Goal: Task Accomplishment & Management: Manage account settings

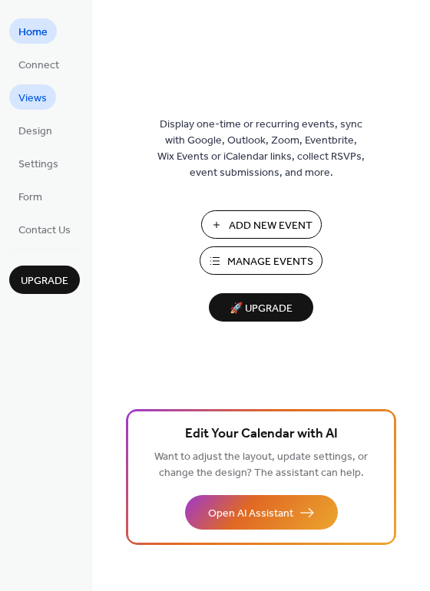
click at [37, 91] on span "Views" at bounding box center [32, 99] width 28 height 16
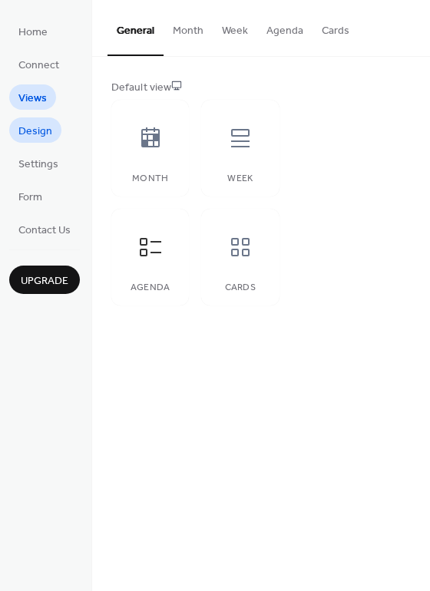
click at [45, 127] on span "Design" at bounding box center [35, 132] width 34 height 16
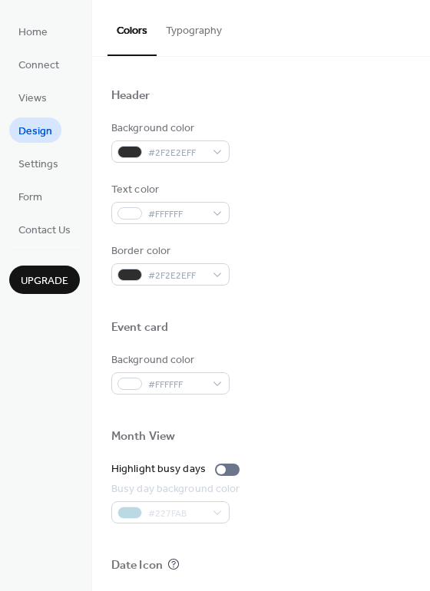
scroll to position [656, 0]
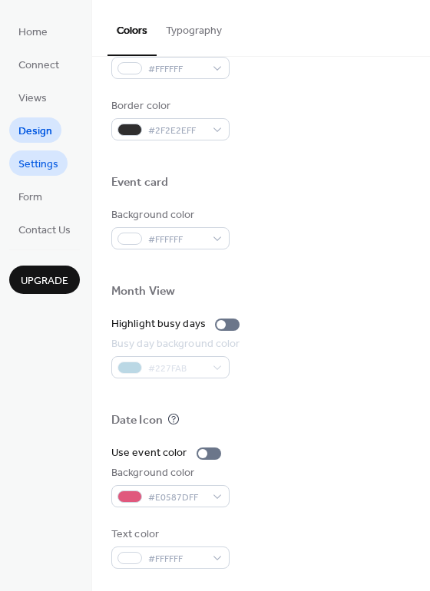
click at [39, 163] on span "Settings" at bounding box center [38, 165] width 40 height 16
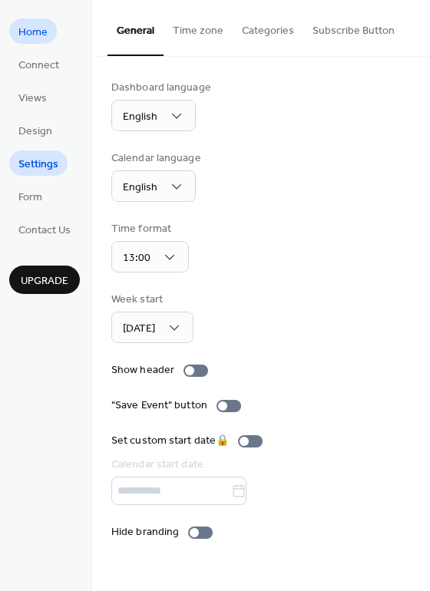
click at [35, 27] on span "Home" at bounding box center [32, 33] width 29 height 16
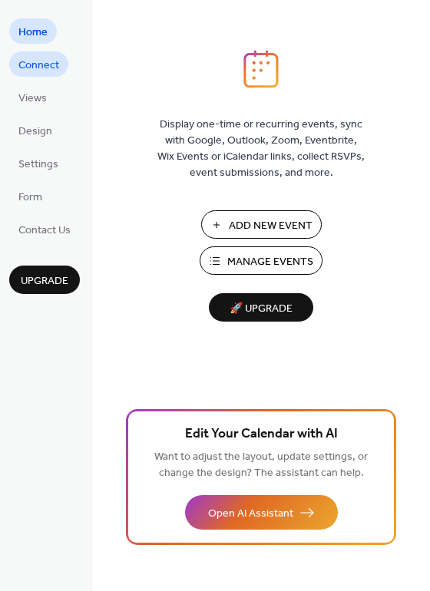
click at [42, 65] on span "Connect" at bounding box center [38, 66] width 41 height 16
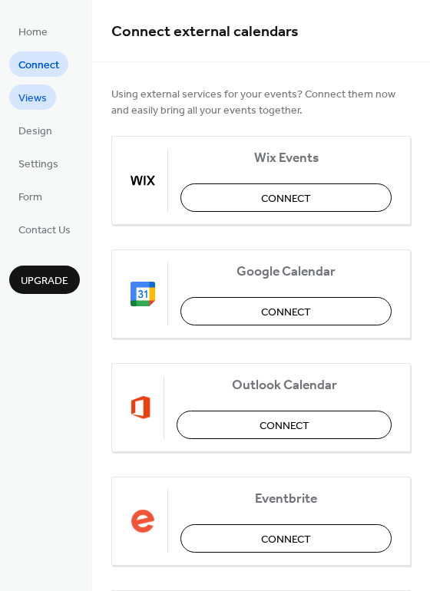
click at [31, 104] on span "Views" at bounding box center [32, 99] width 28 height 16
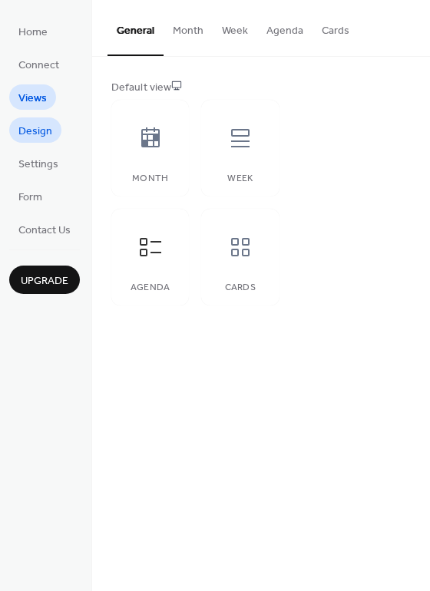
click at [36, 125] on span "Design" at bounding box center [35, 132] width 34 height 16
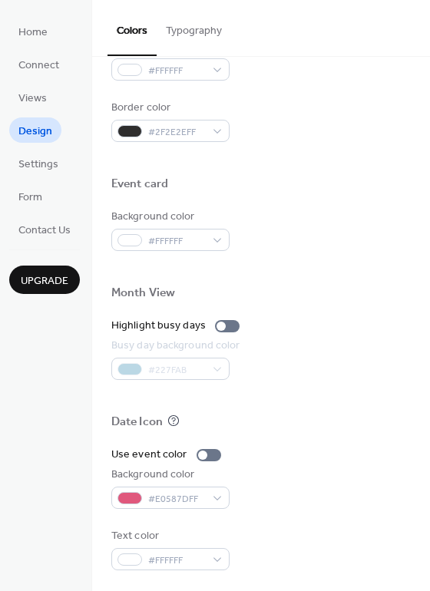
scroll to position [656, 0]
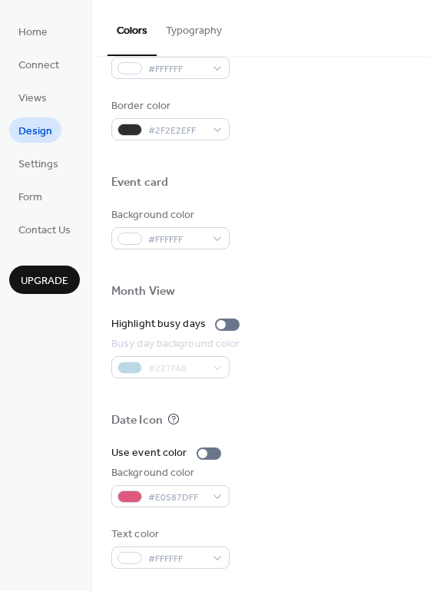
click at [190, 24] on button "Typography" at bounding box center [194, 27] width 74 height 54
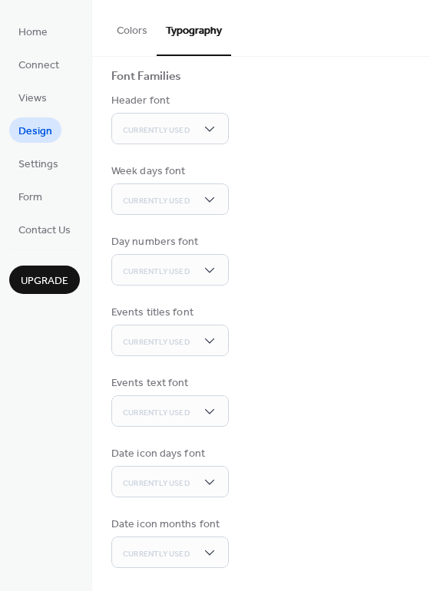
scroll to position [101, 0]
click at [37, 159] on span "Settings" at bounding box center [38, 165] width 40 height 16
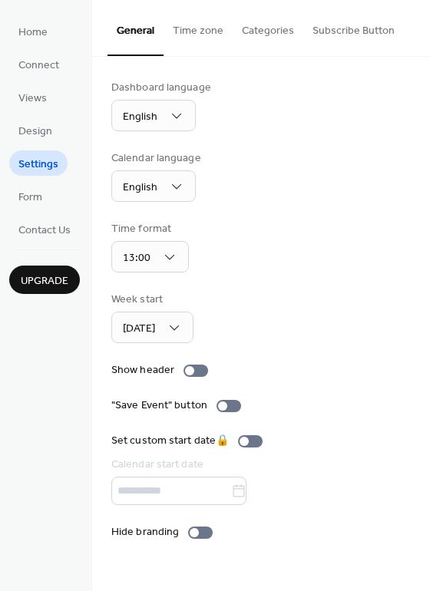
click at [193, 37] on button "Time zone" at bounding box center [197, 27] width 69 height 54
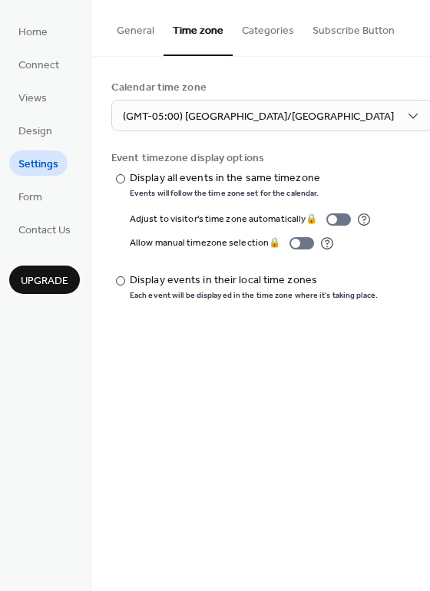
click at [263, 28] on button "Categories" at bounding box center [268, 27] width 71 height 54
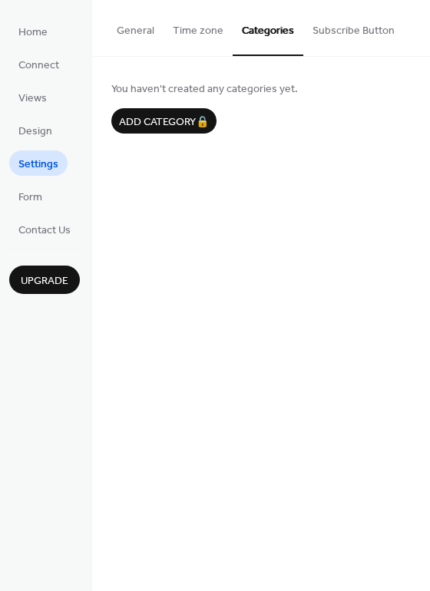
click at [211, 36] on button "Time zone" at bounding box center [197, 27] width 69 height 54
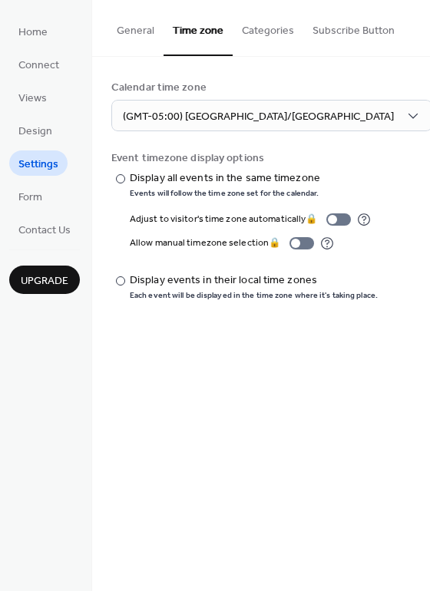
click at [349, 28] on button "Subscribe Button" at bounding box center [353, 27] width 101 height 54
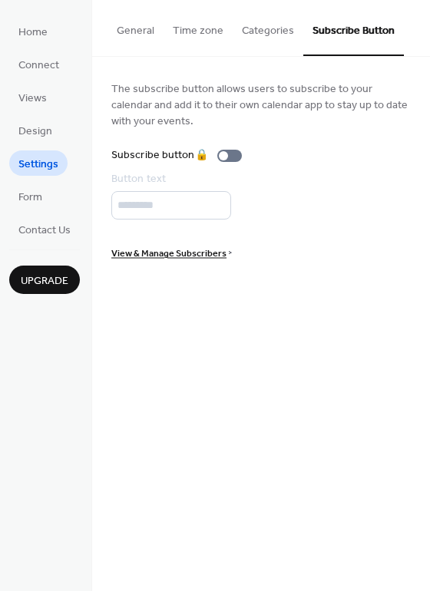
click at [267, 30] on button "Categories" at bounding box center [268, 27] width 71 height 54
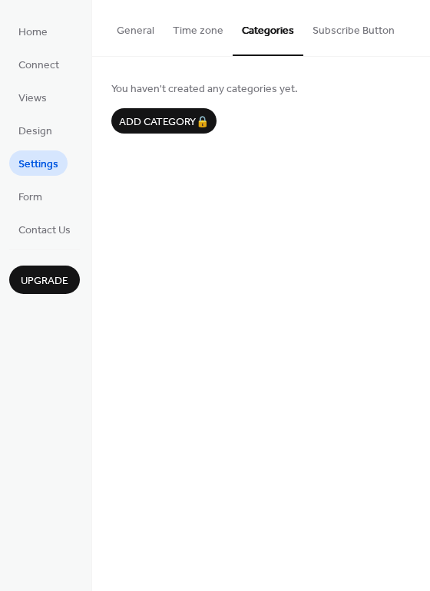
click at [200, 31] on button "Time zone" at bounding box center [197, 27] width 69 height 54
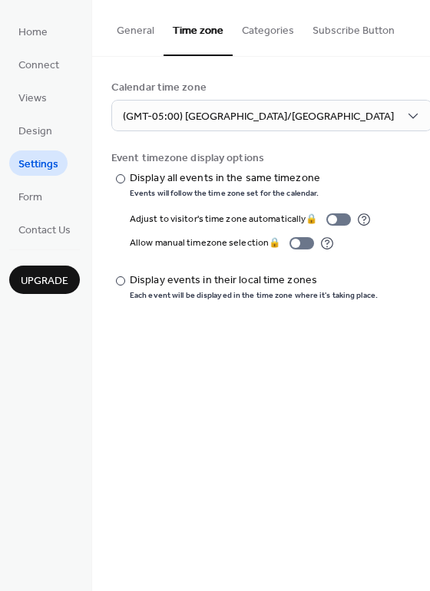
click at [142, 29] on button "General" at bounding box center [135, 27] width 56 height 54
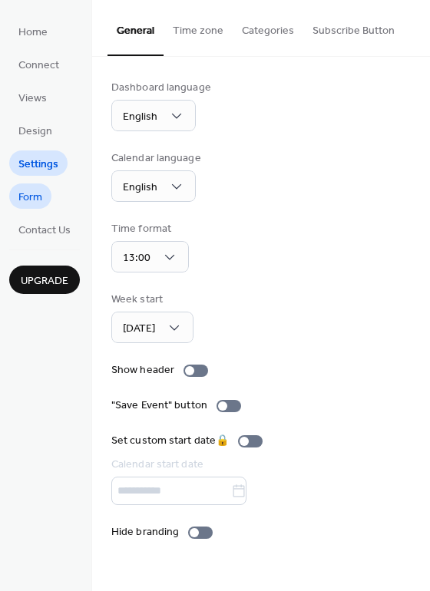
click at [41, 198] on span "Form" at bounding box center [30, 198] width 24 height 16
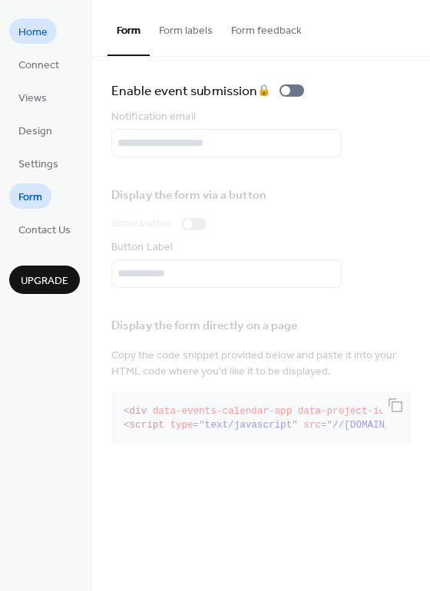
click at [24, 28] on span "Home" at bounding box center [32, 33] width 29 height 16
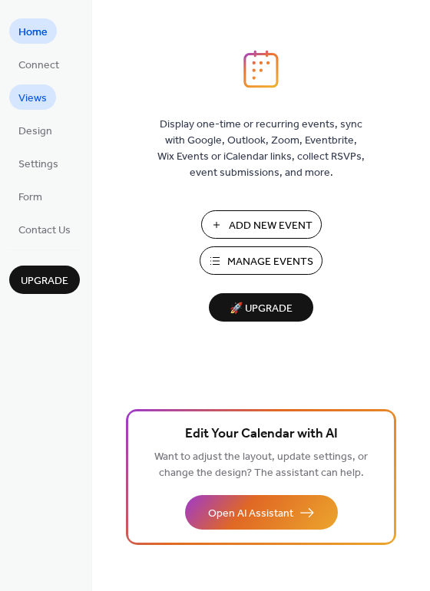
click at [28, 94] on span "Views" at bounding box center [32, 99] width 28 height 16
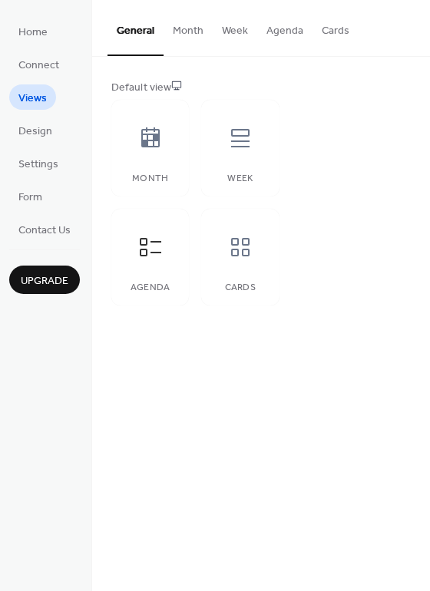
drag, startPoint x: 426, startPoint y: 76, endPoint x: 419, endPoint y: 94, distance: 19.0
click at [419, 94] on div "Default view Month Week Agenda Cards" at bounding box center [261, 193] width 338 height 272
drag, startPoint x: 427, startPoint y: 85, endPoint x: 421, endPoint y: 97, distance: 12.7
click at [421, 97] on div "Default view Month Week Agenda Cards" at bounding box center [261, 193] width 338 height 272
click at [373, 88] on div "Default view" at bounding box center [259, 88] width 296 height 16
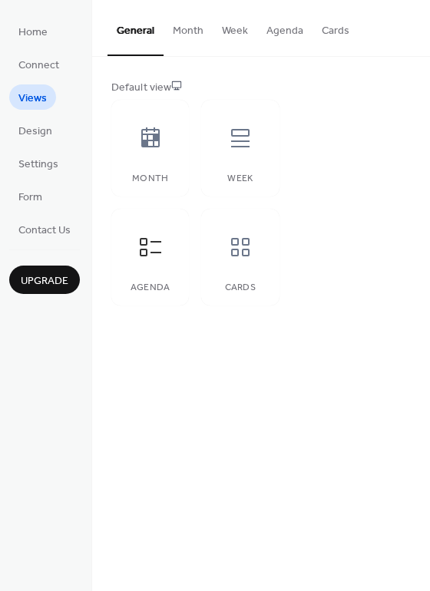
drag, startPoint x: 425, startPoint y: 24, endPoint x: 419, endPoint y: 39, distance: 16.5
click at [419, 39] on div "General Month Week Agenda Cards" at bounding box center [261, 28] width 338 height 57
click at [48, 129] on span "Design" at bounding box center [35, 132] width 34 height 16
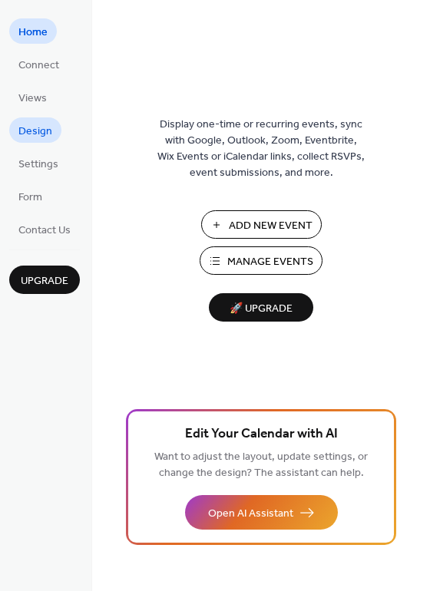
click at [37, 130] on span "Design" at bounding box center [35, 132] width 34 height 16
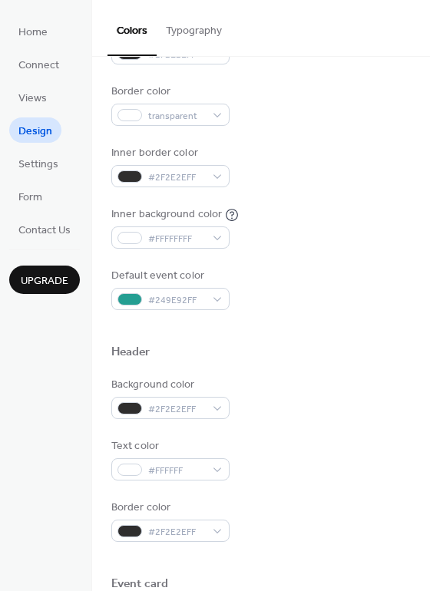
scroll to position [256, 0]
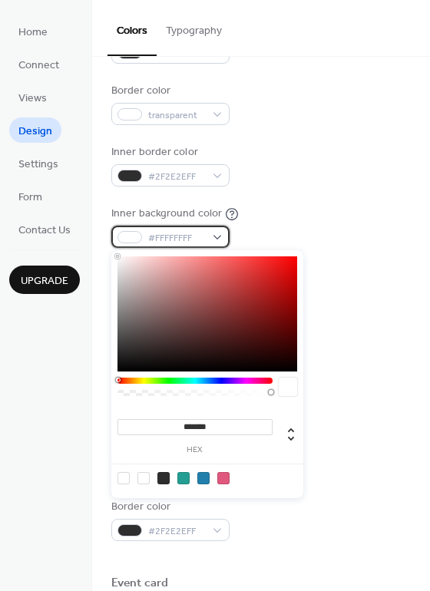
click at [214, 236] on div "#FFFFFFFF" at bounding box center [170, 237] width 118 height 22
click at [311, 144] on div "Inner border color #2F2E2EFF" at bounding box center [260, 165] width 299 height 42
